Goal: Transaction & Acquisition: Purchase product/service

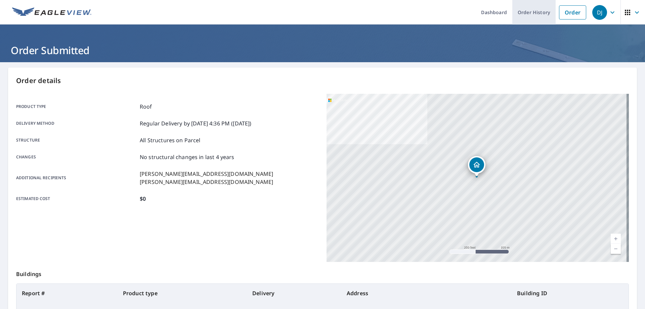
click at [518, 13] on link "Order History" at bounding box center [533, 12] width 43 height 25
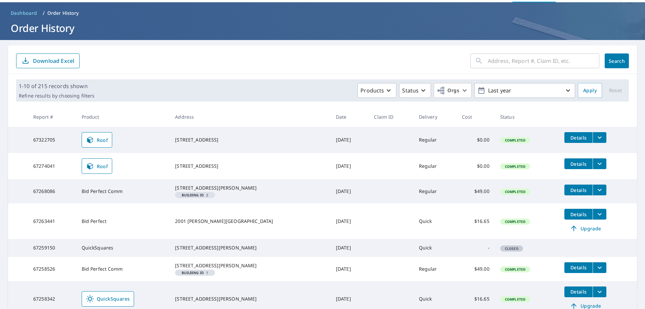
scroll to position [34, 0]
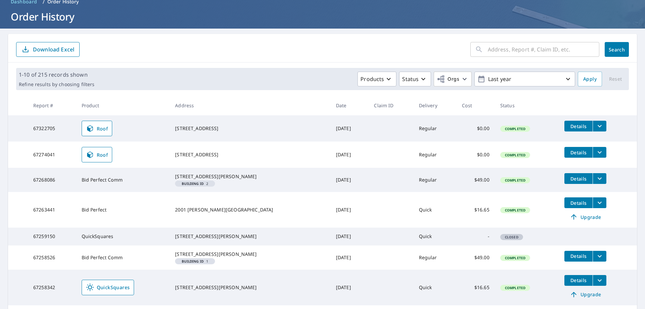
click at [573, 152] on span "Details" at bounding box center [578, 152] width 20 height 6
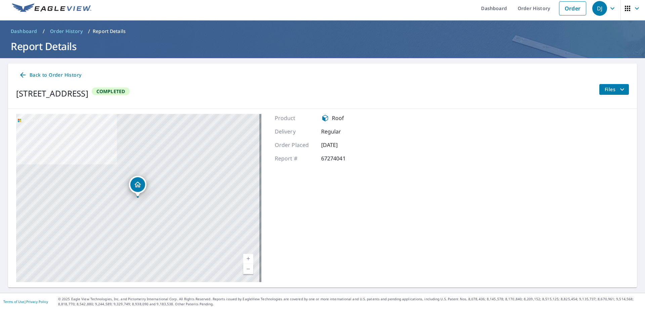
scroll to position [5, 0]
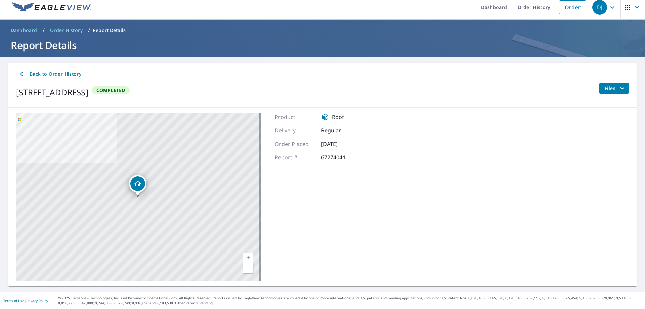
click at [618, 89] on icon "filesDropdownBtn-67274041" at bounding box center [622, 88] width 8 height 8
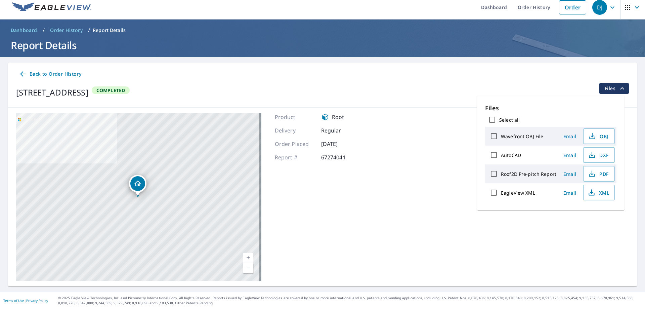
click at [491, 119] on input "Select all" at bounding box center [492, 120] width 14 height 14
checkbox input "true"
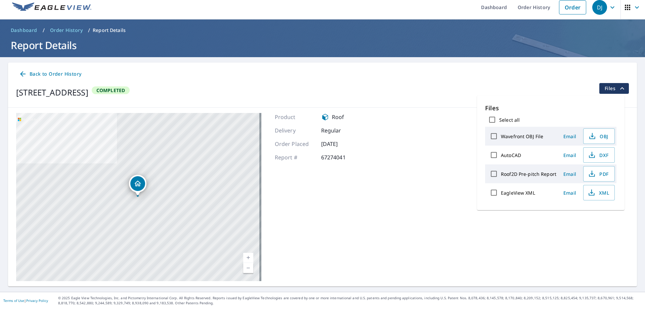
checkbox input "true"
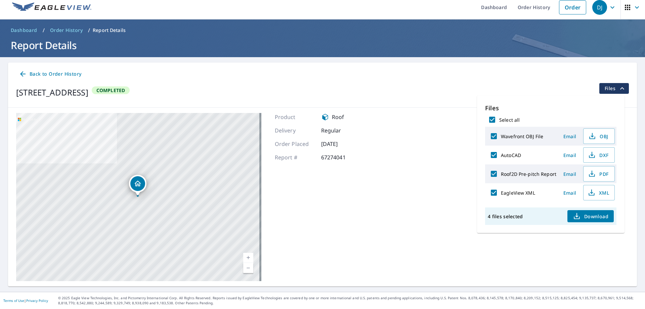
click at [587, 217] on span "Download" at bounding box center [591, 216] width 36 height 8
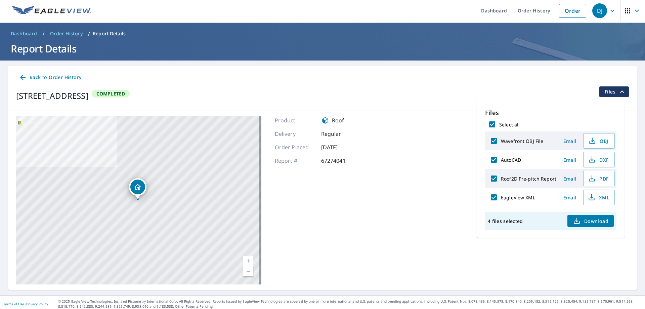
scroll to position [0, 0]
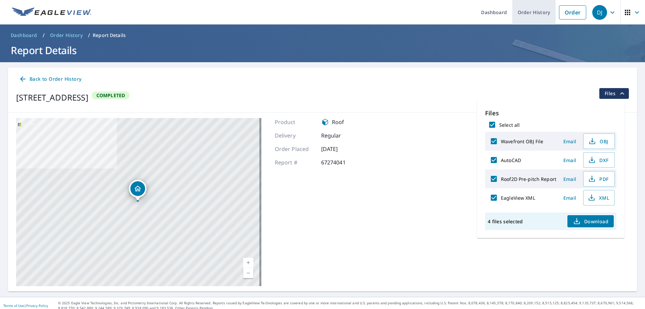
click at [536, 11] on link "Order History" at bounding box center [533, 12] width 43 height 25
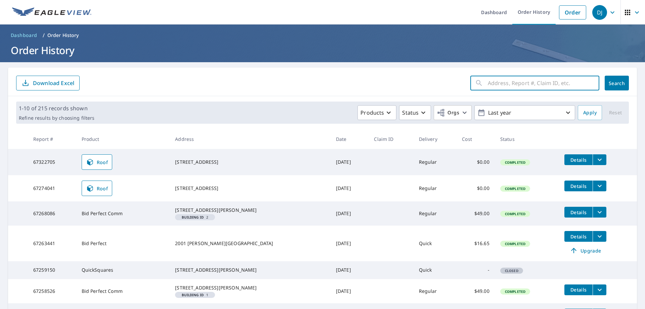
click at [488, 83] on input "text" at bounding box center [544, 83] width 112 height 19
type input "102 Oakcrest"
click at [608, 78] on button "Search" at bounding box center [617, 83] width 24 height 15
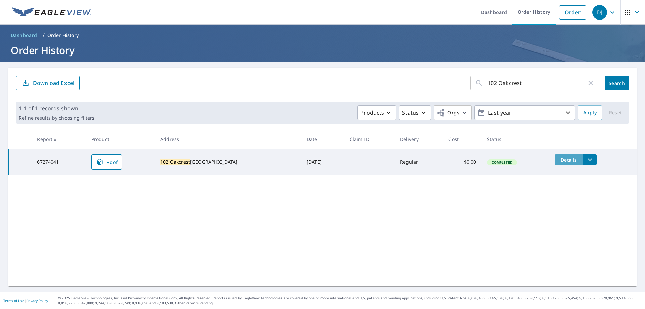
click at [559, 157] on span "Details" at bounding box center [569, 160] width 20 height 6
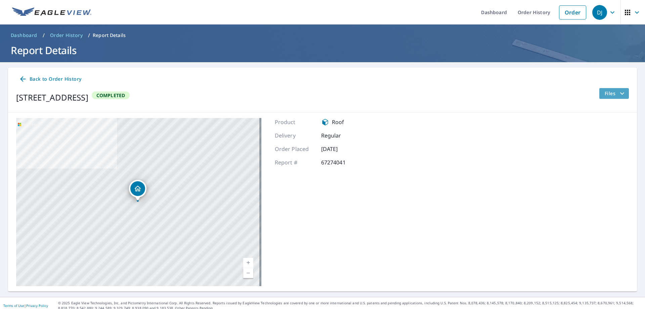
click at [609, 95] on span "Files" at bounding box center [616, 93] width 22 height 8
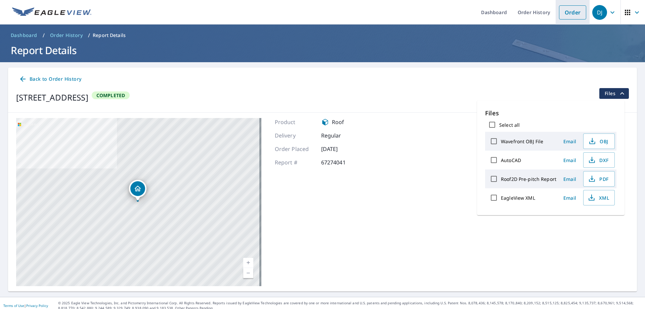
click at [565, 14] on link "Order" at bounding box center [572, 12] width 27 height 14
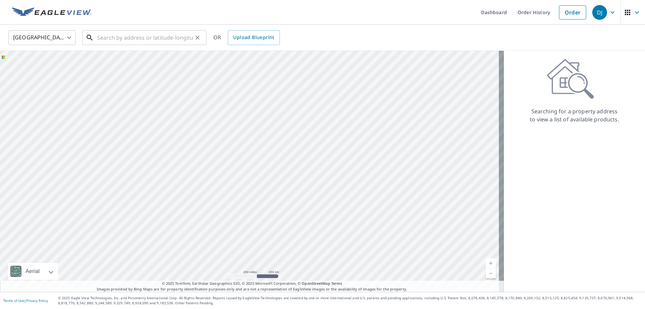
click at [112, 38] on input "text" at bounding box center [145, 37] width 96 height 19
click at [105, 38] on input "text" at bounding box center [145, 37] width 96 height 19
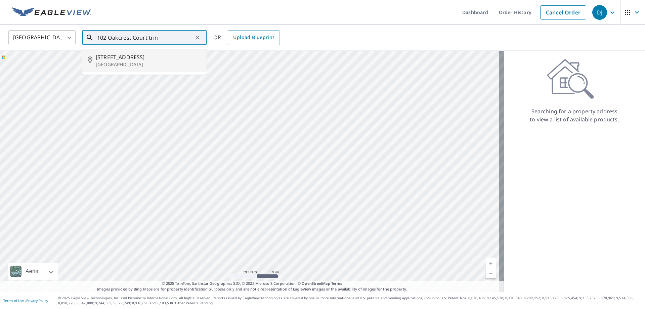
click at [122, 60] on span "[STREET_ADDRESS]" at bounding box center [148, 57] width 105 height 8
type input "[STREET_ADDRESS]"
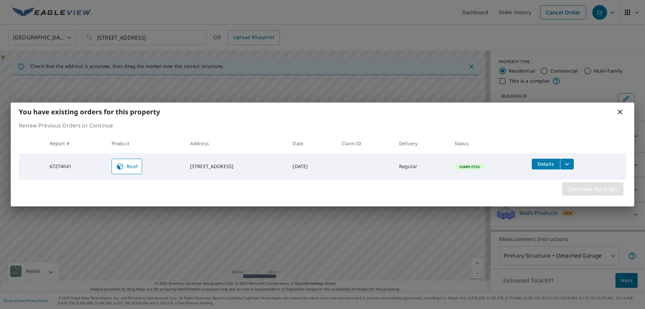
click at [595, 190] on span "Continue my order" at bounding box center [592, 188] width 51 height 9
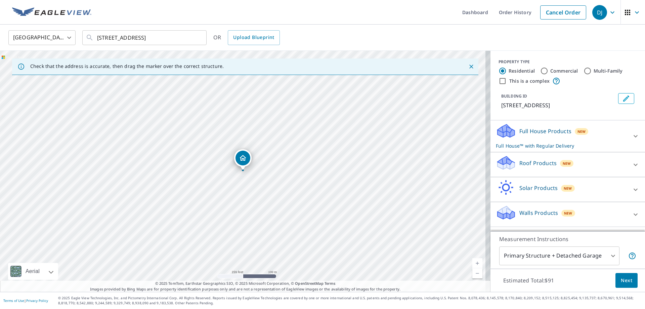
click at [542, 166] on p "Roof Products" at bounding box center [537, 163] width 37 height 8
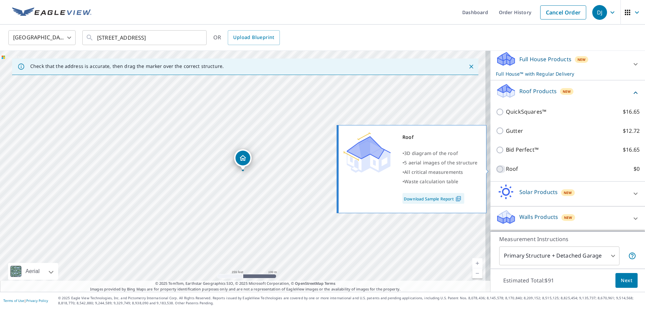
click at [496, 168] on input "Roof $0" at bounding box center [501, 169] width 10 height 8
checkbox input "true"
type input "3"
checkbox input "false"
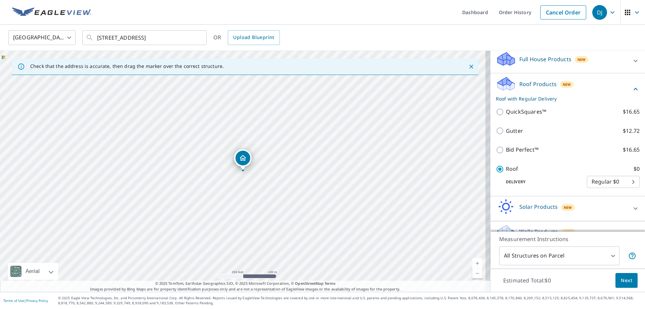
click at [622, 276] on span "Next" at bounding box center [626, 280] width 11 height 8
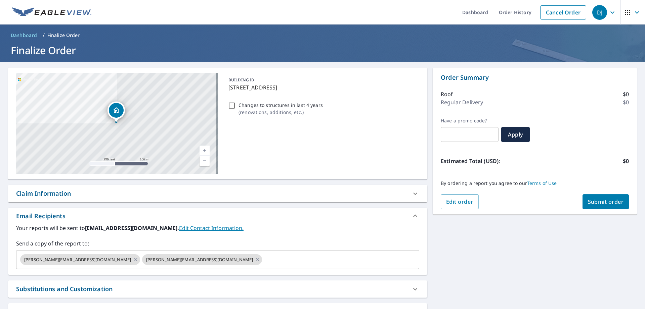
click at [599, 202] on span "Submit order" at bounding box center [606, 201] width 36 height 7
checkbox input "true"
